Goal: Information Seeking & Learning: Learn about a topic

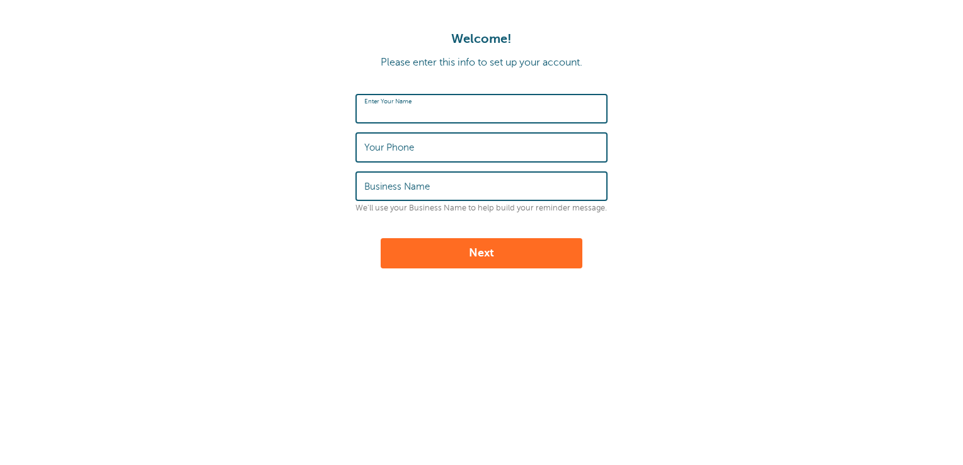
click at [441, 105] on input "Enter Your Name" at bounding box center [481, 108] width 234 height 27
type input "Michelle Dentis Stehling"
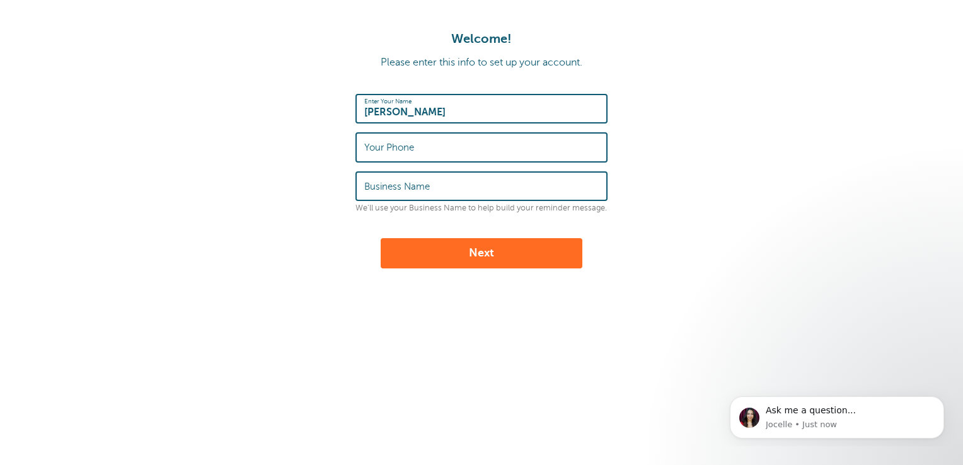
click at [411, 153] on input "Your Phone" at bounding box center [481, 147] width 234 height 27
type input "210.216.5443"
click at [388, 187] on label "Business Name" at bounding box center [397, 186] width 66 height 11
click at [388, 187] on input "Business Name" at bounding box center [481, 186] width 234 height 27
type input "Guerrero CPA"
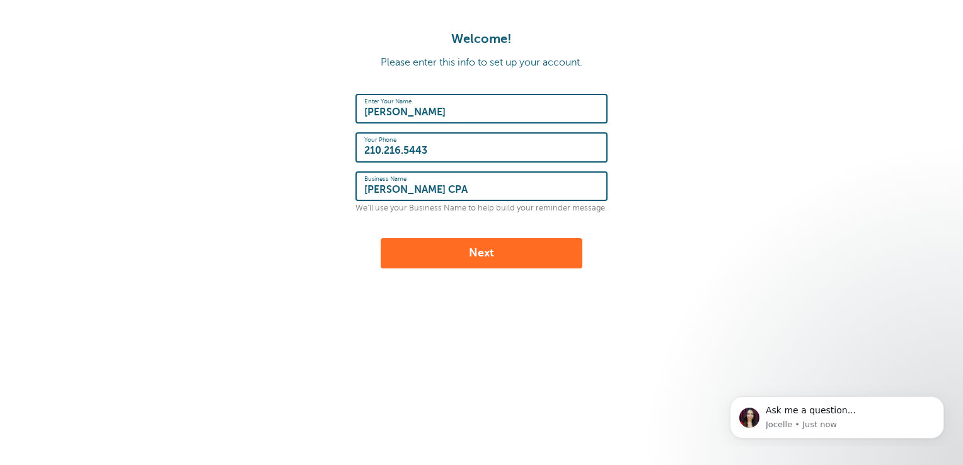
click at [486, 248] on button "Next" at bounding box center [482, 253] width 202 height 30
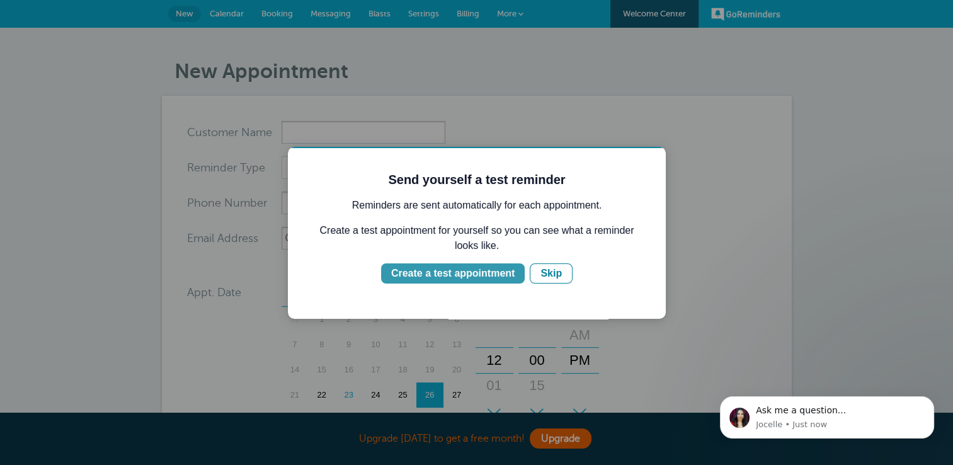
click at [468, 274] on div "Create a test appointment" at bounding box center [453, 273] width 124 height 15
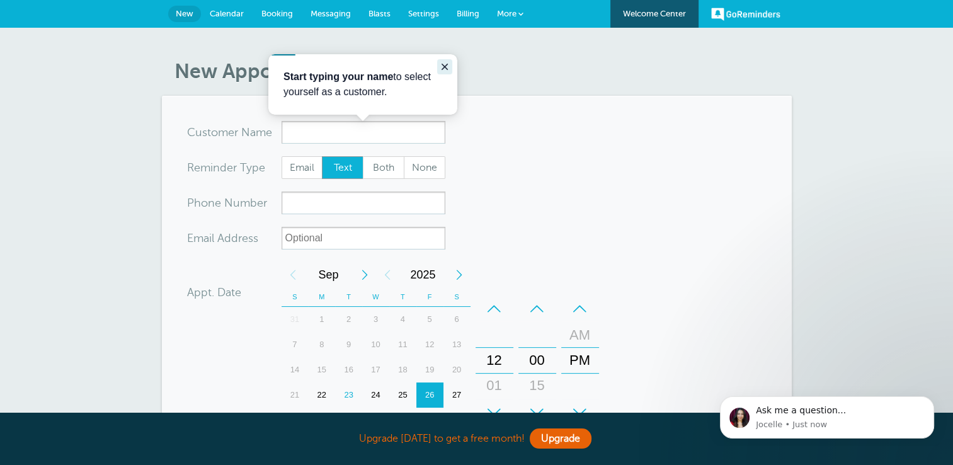
click at [439, 67] on button "Close guide" at bounding box center [444, 66] width 15 height 15
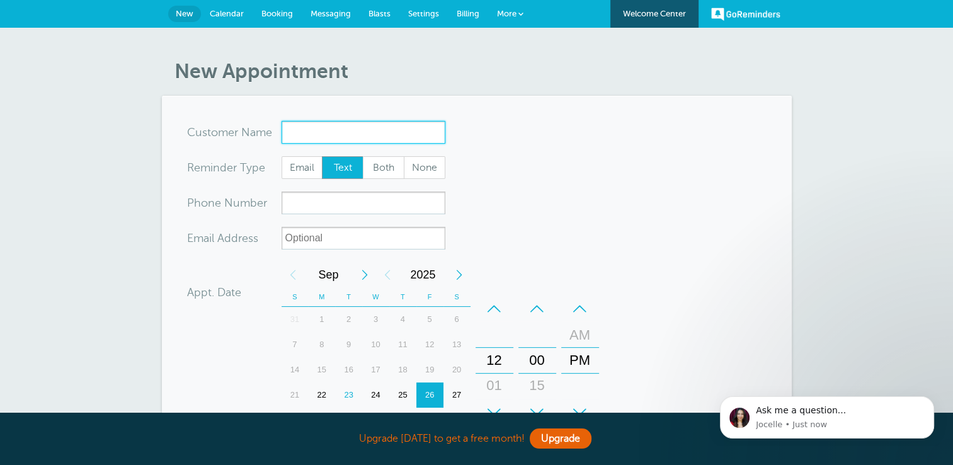
click at [343, 132] on input "x-no-autofill" at bounding box center [364, 132] width 164 height 23
type input "Joe Smith"
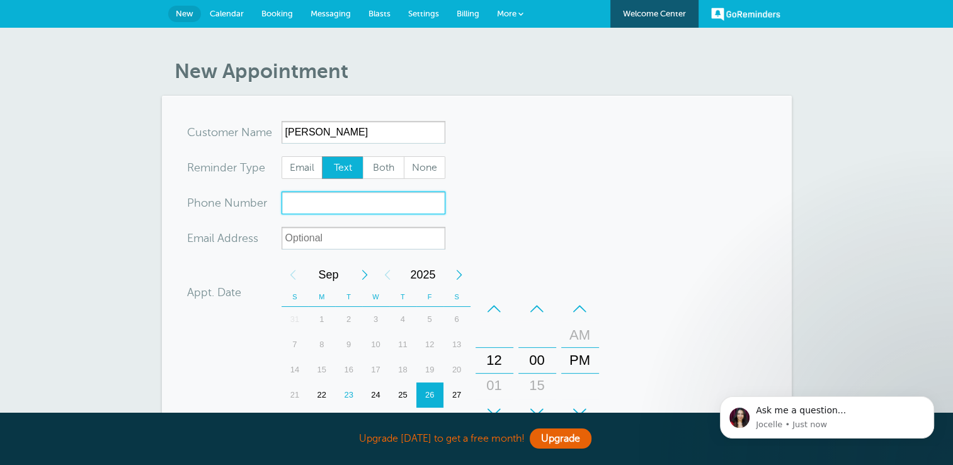
click at [307, 210] on input "xxx-no-autofill" at bounding box center [364, 203] width 164 height 23
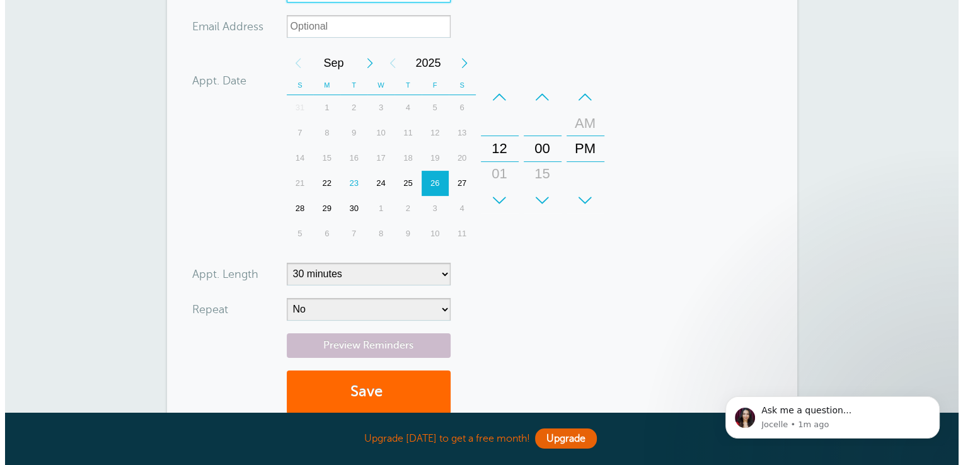
scroll to position [202, 0]
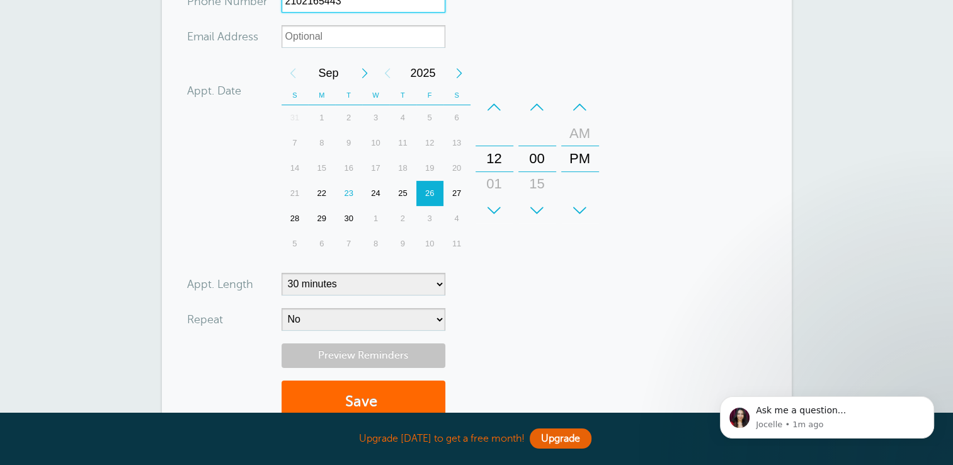
type input "2102165443"
click at [354, 352] on link "Preview Reminders" at bounding box center [364, 355] width 164 height 25
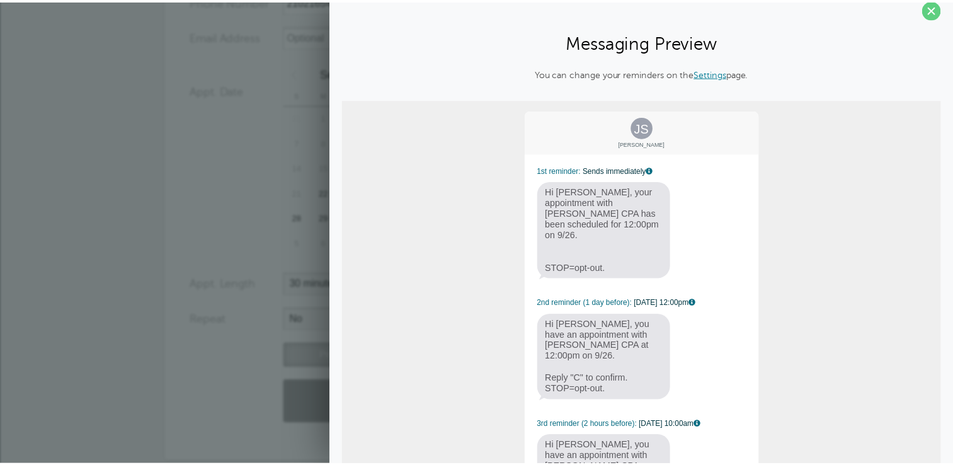
scroll to position [0, 0]
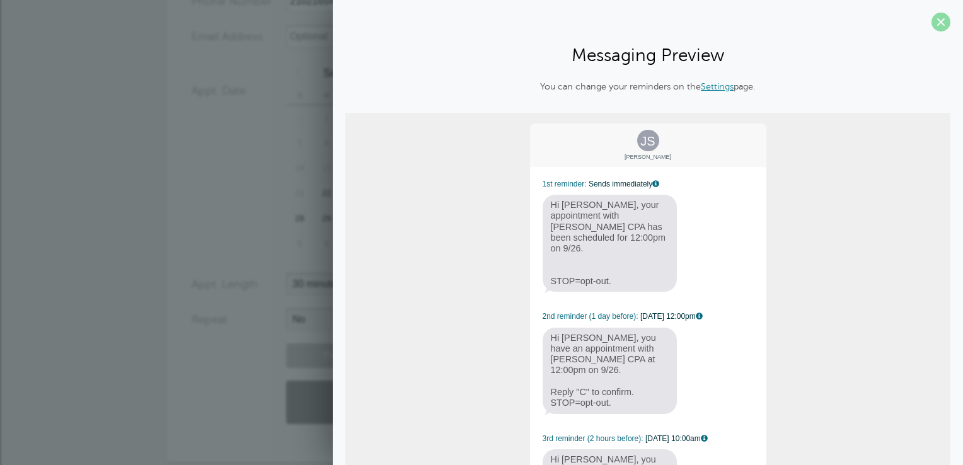
click at [936, 28] on span at bounding box center [940, 22] width 19 height 19
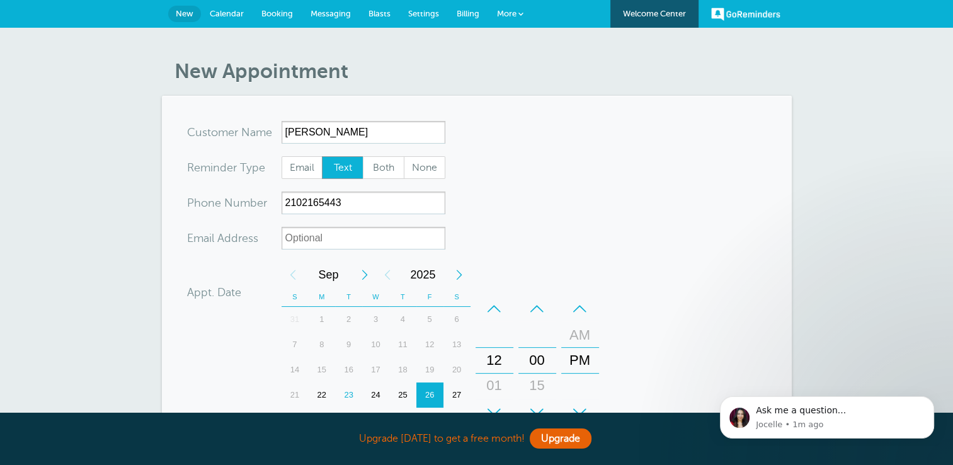
click at [236, 14] on span "Calendar" at bounding box center [227, 13] width 34 height 9
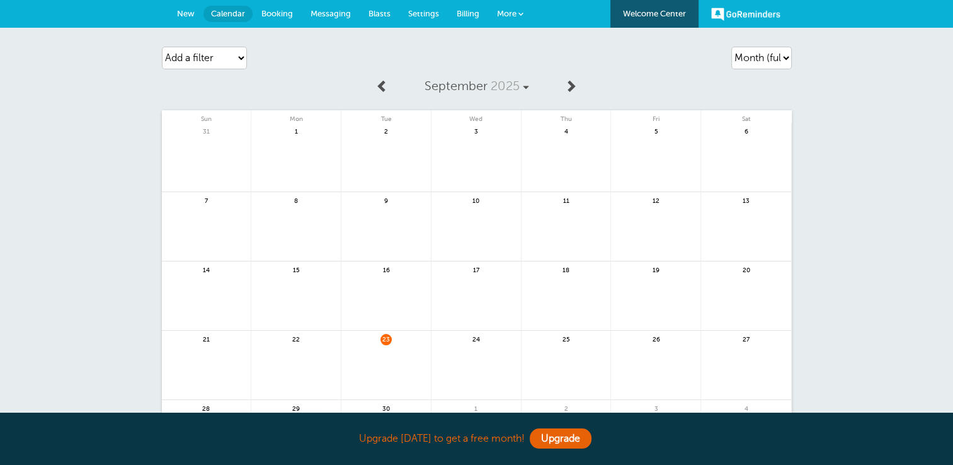
click at [276, 7] on link "Booking" at bounding box center [277, 14] width 49 height 28
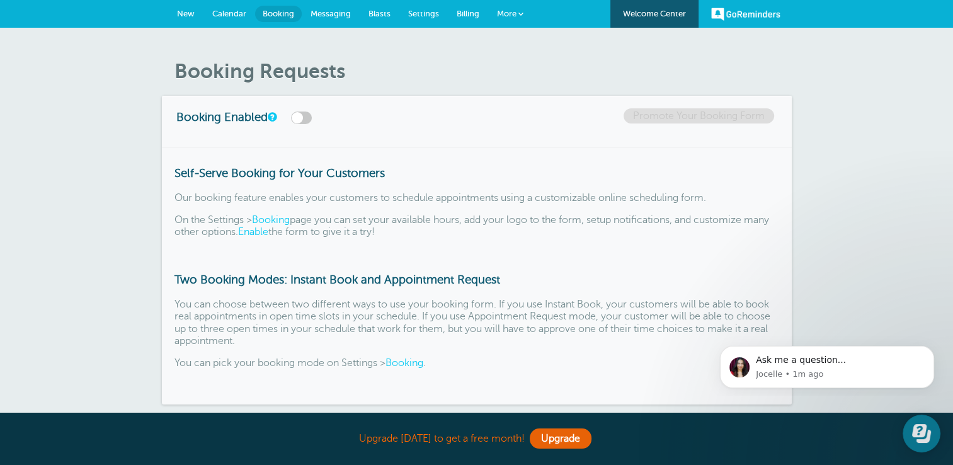
click at [331, 14] on span "Messaging" at bounding box center [331, 13] width 40 height 9
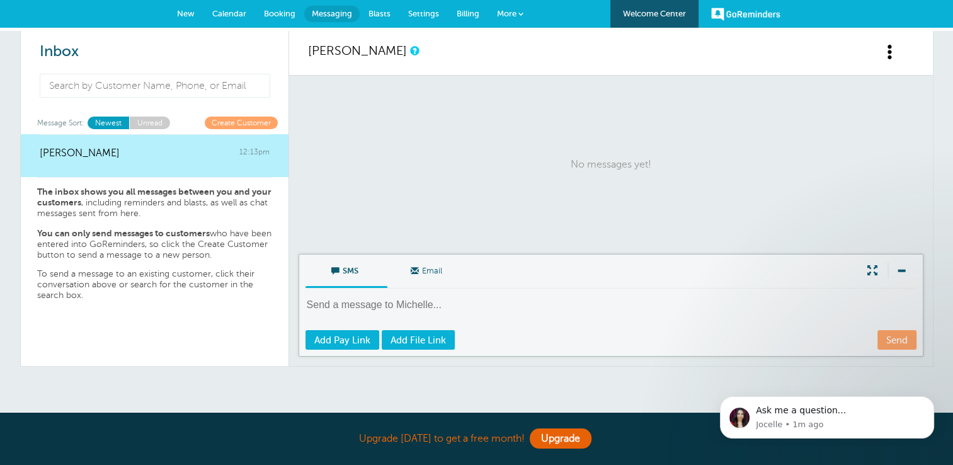
click at [385, 14] on span "Blasts" at bounding box center [380, 13] width 22 height 9
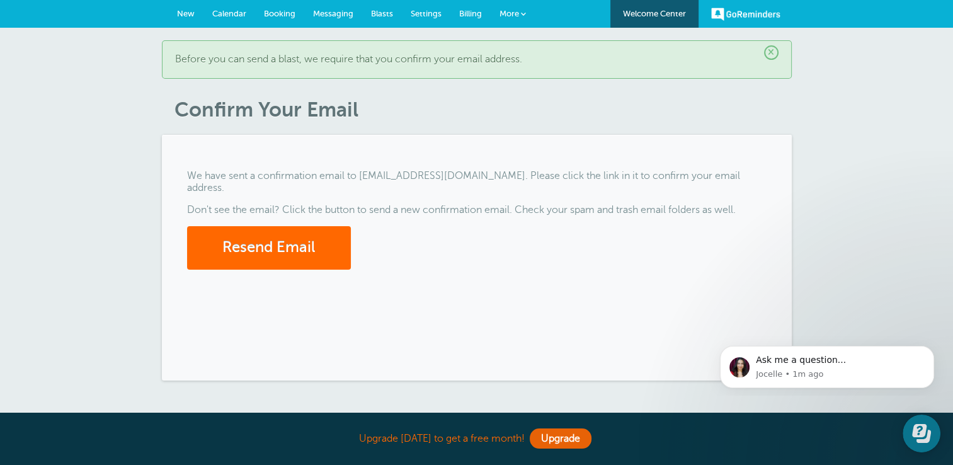
click at [243, 13] on span "Calendar" at bounding box center [229, 13] width 34 height 9
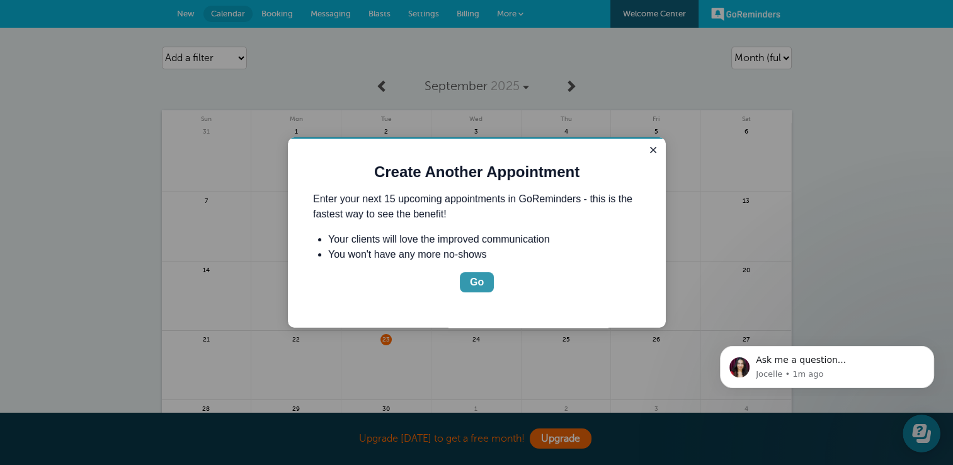
click at [477, 290] on button "Go" at bounding box center [477, 282] width 34 height 20
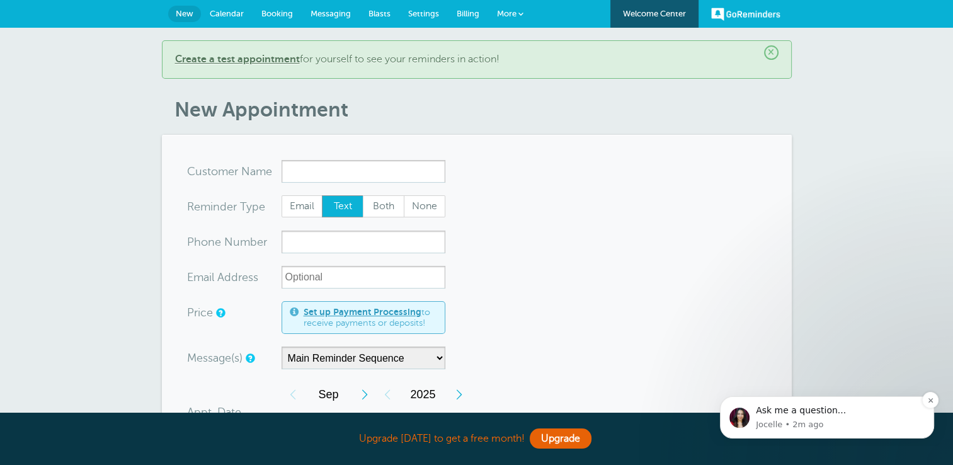
drag, startPoint x: 759, startPoint y: 408, endPoint x: 791, endPoint y: 417, distance: 32.7
click at [791, 417] on div "Ask me a question... Jocelle • 2m ago" at bounding box center [840, 418] width 169 height 26
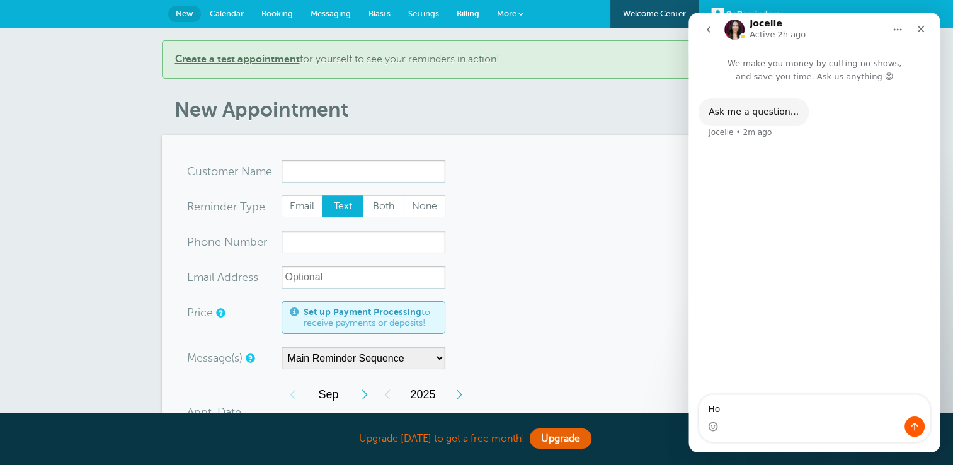
type textarea "H"
type textarea "Can I send a client text reminder out of outlook easily"
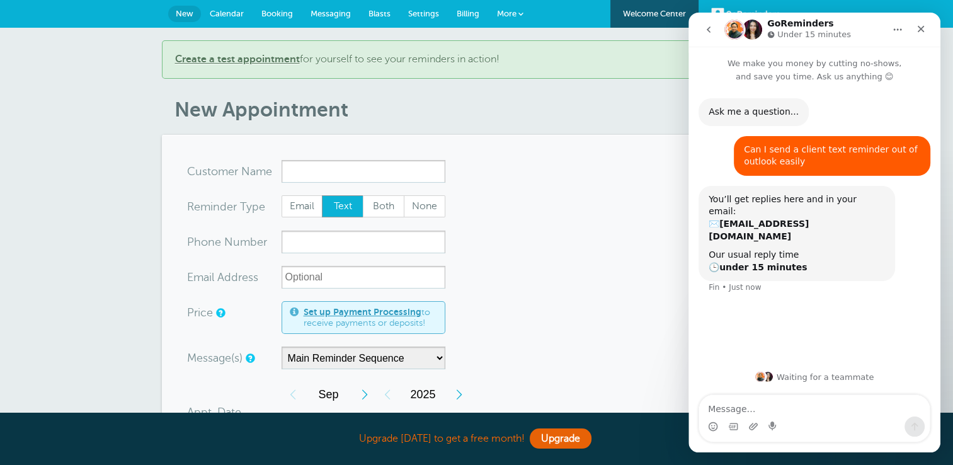
click at [601, 316] on form "You are creating a new customer. To use an existing customer select one from th…" at bounding box center [477, 471] width 580 height 623
click at [457, 13] on span "Billing" at bounding box center [468, 13] width 23 height 9
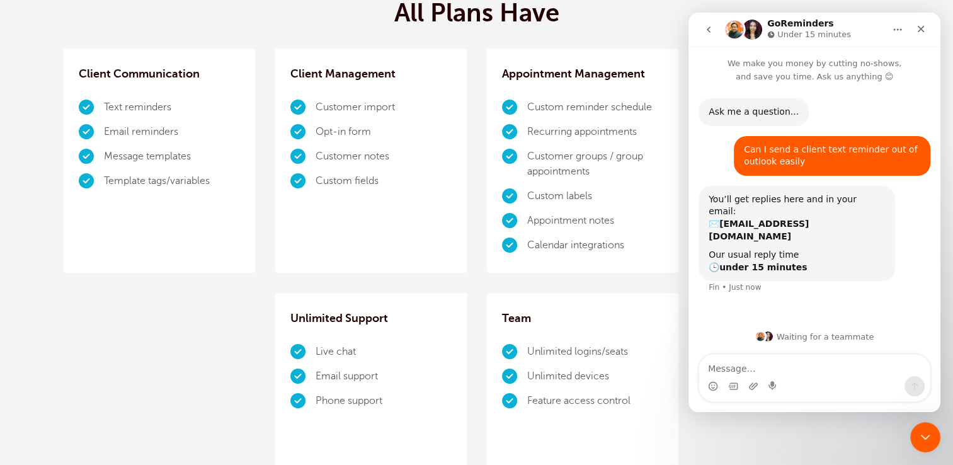
scroll to position [827, 0]
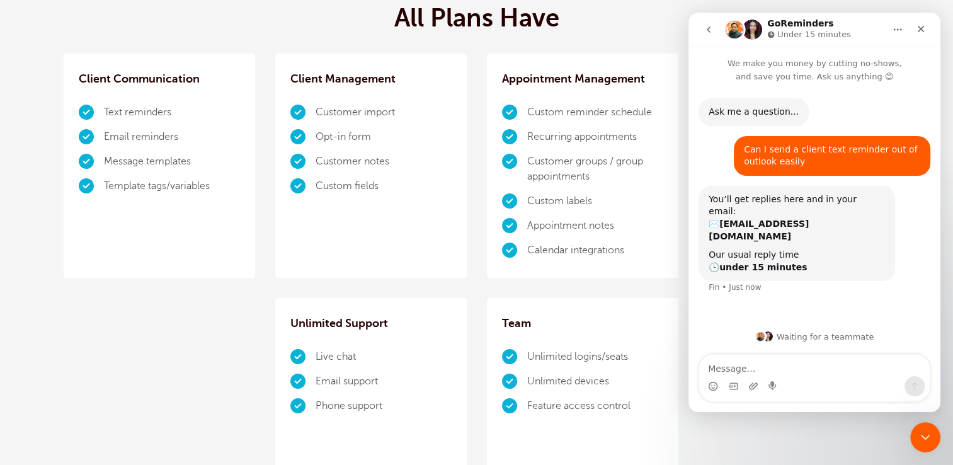
drag, startPoint x: 863, startPoint y: 37, endPoint x: 893, endPoint y: 38, distance: 30.3
click at [893, 38] on div "GoReminders Under 15 minutes" at bounding box center [815, 30] width 236 height 24
drag, startPoint x: 204, startPoint y: 25, endPoint x: 942, endPoint y: 127, distance: 745.0
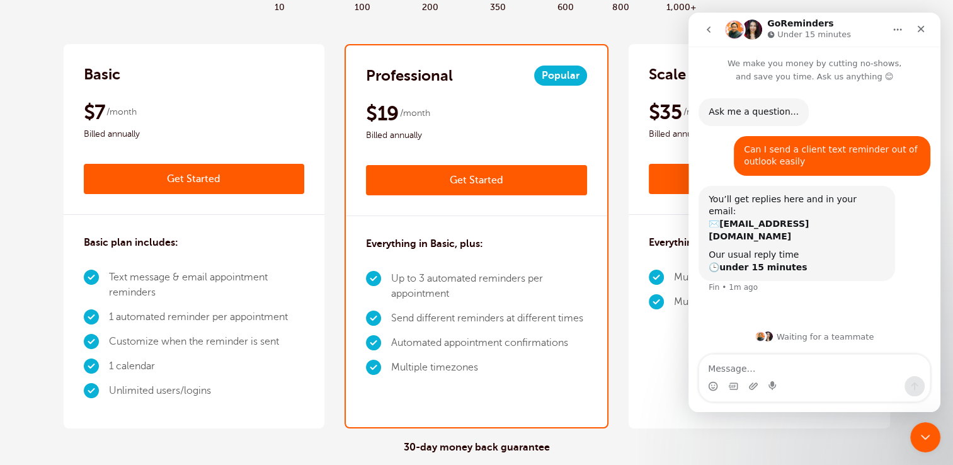
scroll to position [255, 0]
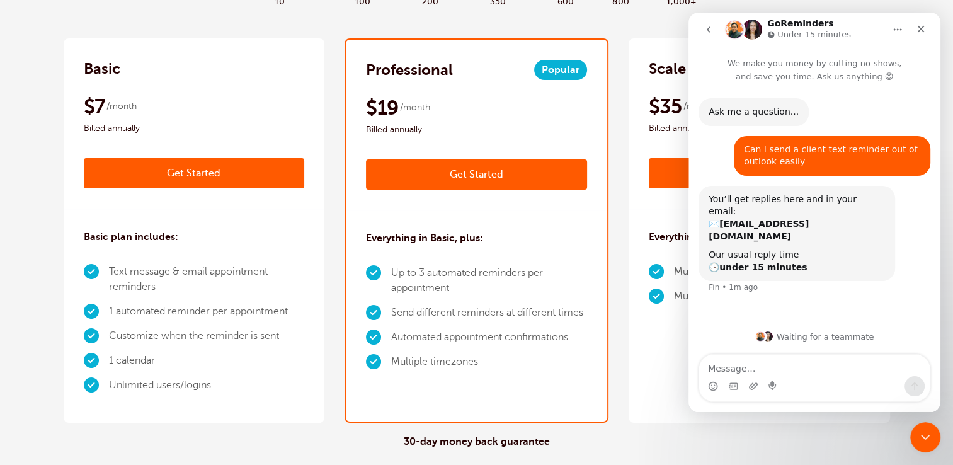
click at [895, 33] on icon "Home" at bounding box center [898, 30] width 10 height 10
click at [848, 57] on div "Expand window" at bounding box center [864, 61] width 89 height 13
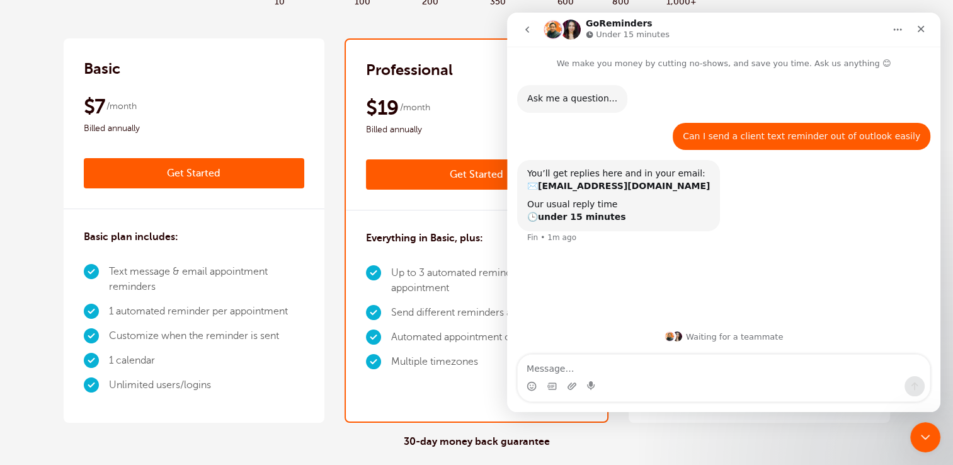
click at [891, 35] on button "Home" at bounding box center [898, 30] width 24 height 24
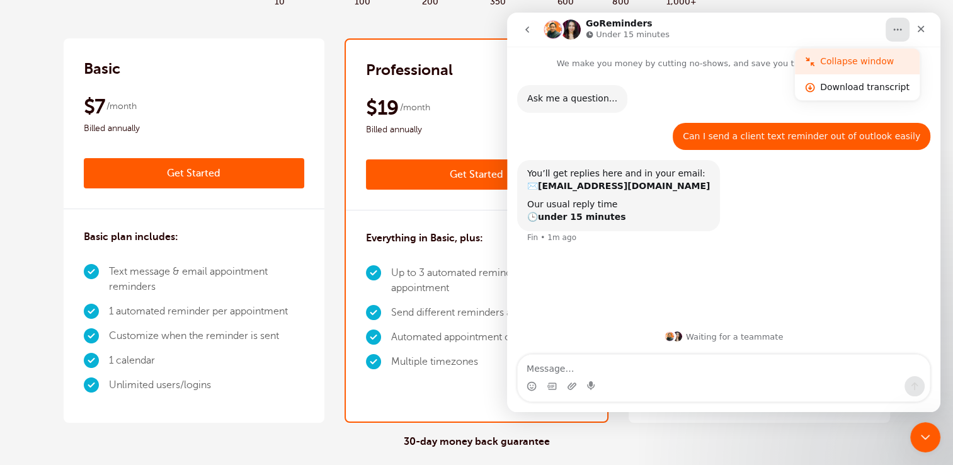
click at [858, 57] on div "Collapse window" at bounding box center [864, 61] width 89 height 13
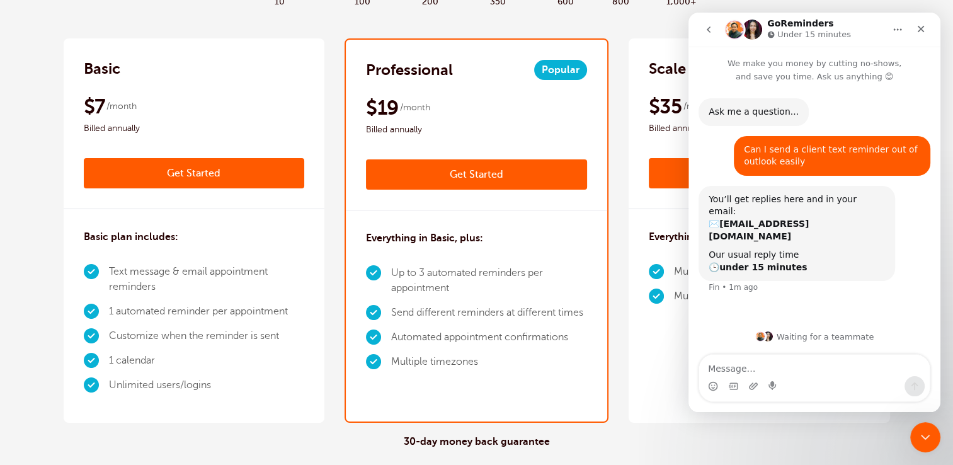
click at [716, 28] on button "go back" at bounding box center [709, 30] width 24 height 24
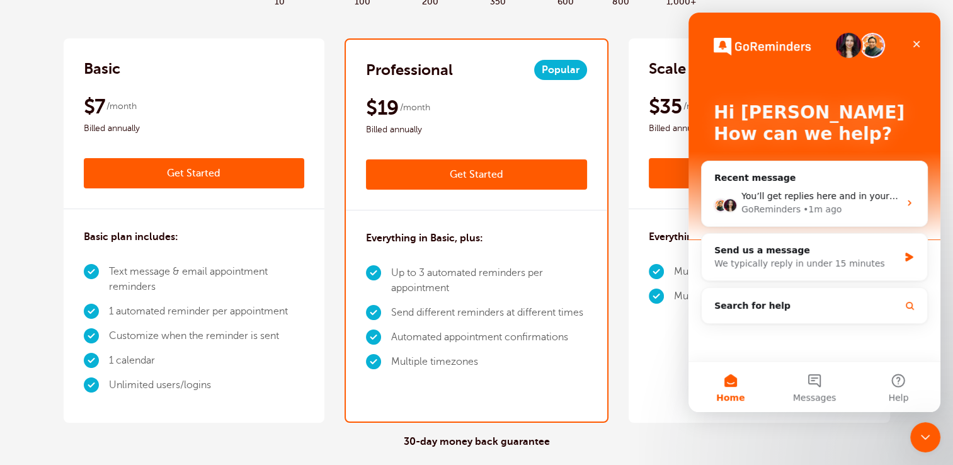
click at [628, 19] on div "10 100 200 350 600 800 1,000+" at bounding box center [477, 3] width 408 height 34
drag, startPoint x: 854, startPoint y: 339, endPoint x: 722, endPoint y: 350, distance: 132.2
click at [722, 350] on div "Hi Michelle 👋 How can we help? Recent message You’ll get replies here and in yo…" at bounding box center [815, 187] width 252 height 348
click at [592, 372] on div "Everything in Basic, plus: Up to 3 automated reminders per appointment Send dif…" at bounding box center [477, 304] width 262 height 189
click at [493, 173] on link "Get Started" at bounding box center [476, 174] width 221 height 30
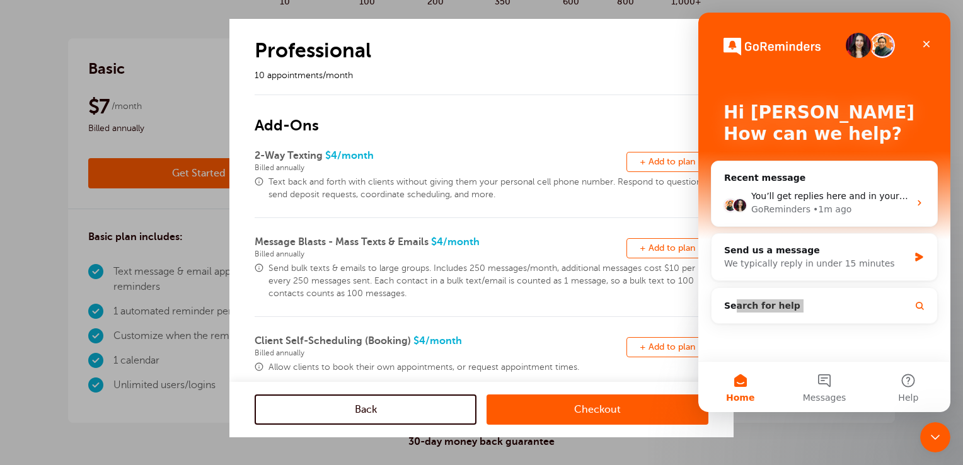
click at [418, 405] on link "Back" at bounding box center [366, 409] width 222 height 30
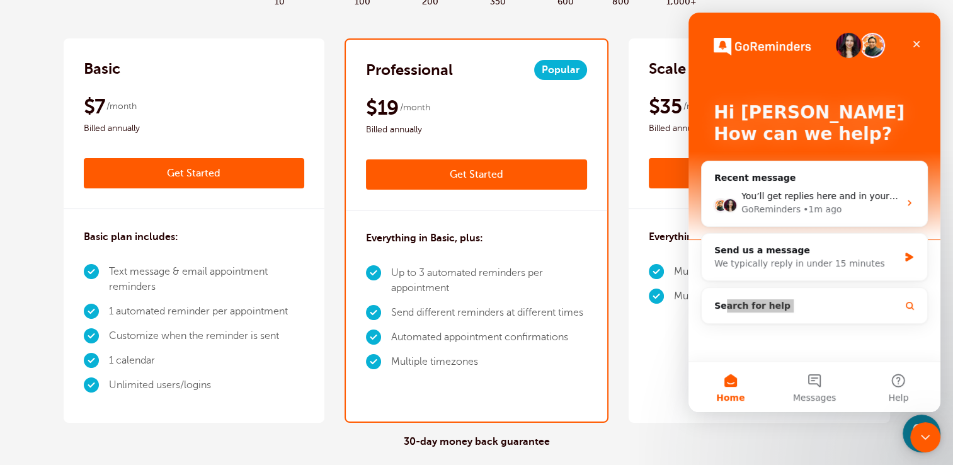
scroll to position [0, 0]
click at [883, 309] on button "Search for help" at bounding box center [815, 305] width 216 height 25
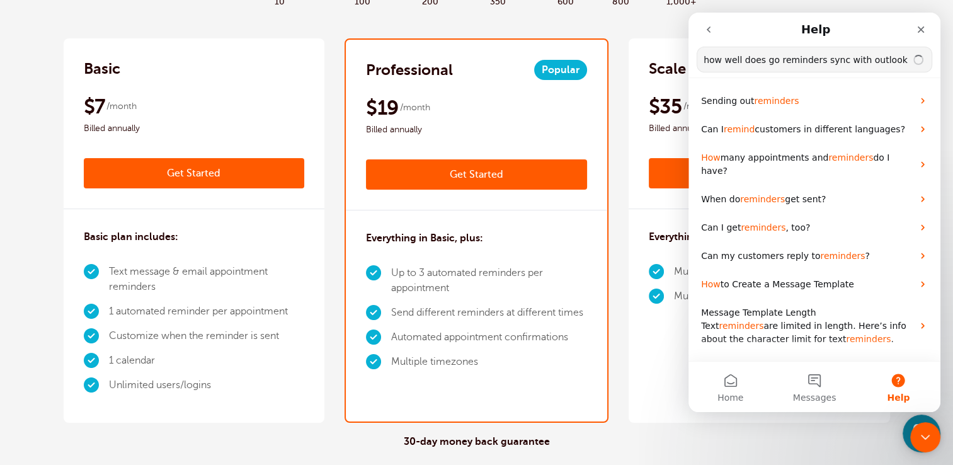
type input "how well does go reminders sync with outlook"
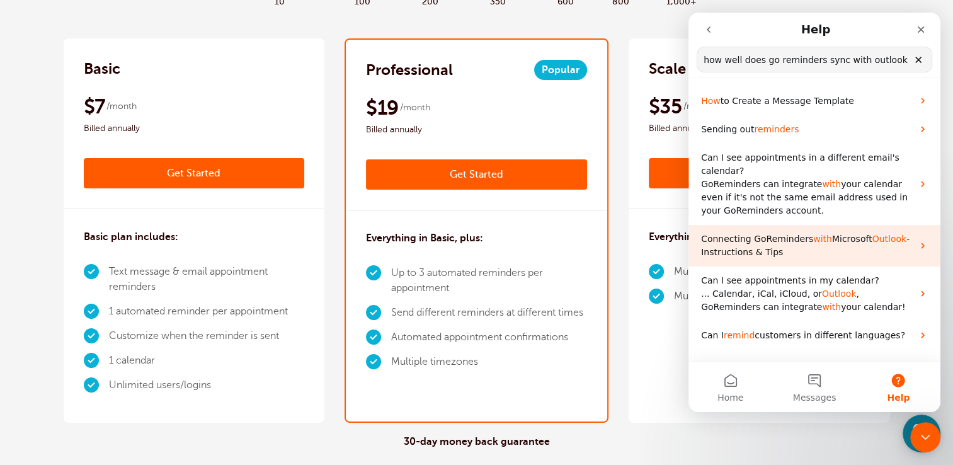
click at [772, 241] on span "Connecting GoReminders" at bounding box center [757, 239] width 112 height 10
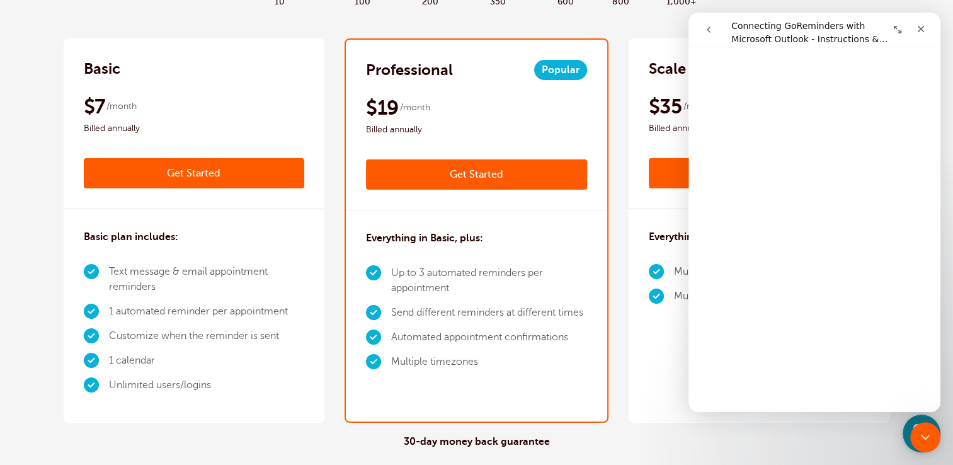
scroll to position [326, 0]
drag, startPoint x: 942, startPoint y: 200, endPoint x: 942, endPoint y: 210, distance: 10.1
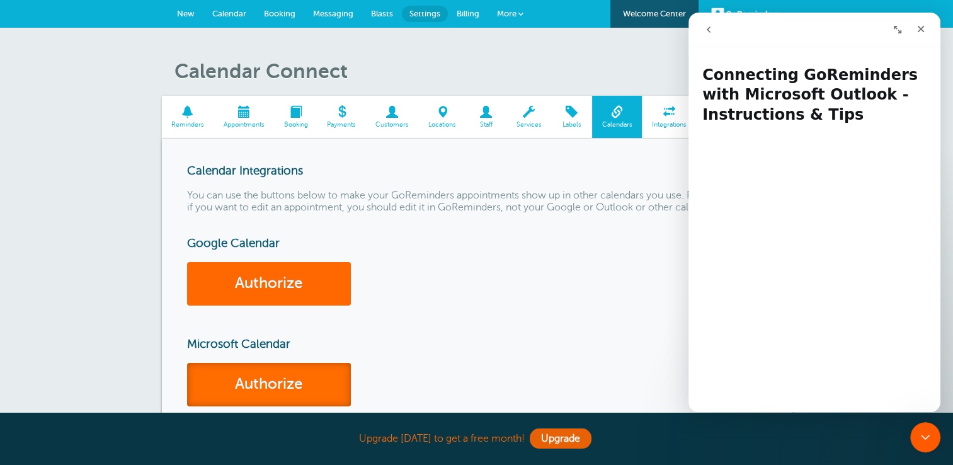
click at [267, 389] on link "Authorize" at bounding box center [269, 384] width 164 height 43
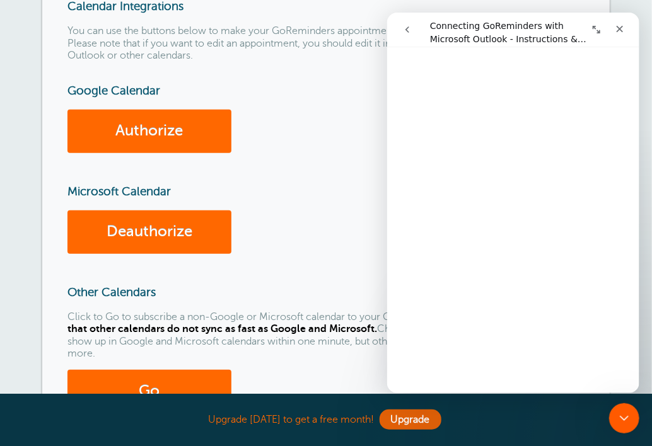
scroll to position [348, 0]
click at [137, 239] on link "Deauthorize" at bounding box center [149, 231] width 164 height 43
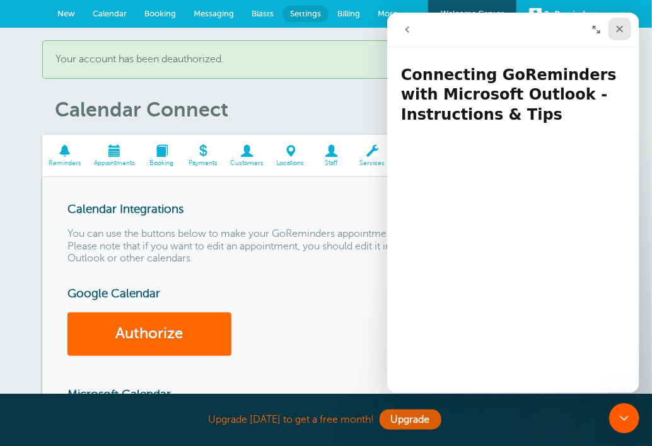
click at [619, 32] on icon "Close" at bounding box center [619, 29] width 10 height 10
